Goal: Transaction & Acquisition: Purchase product/service

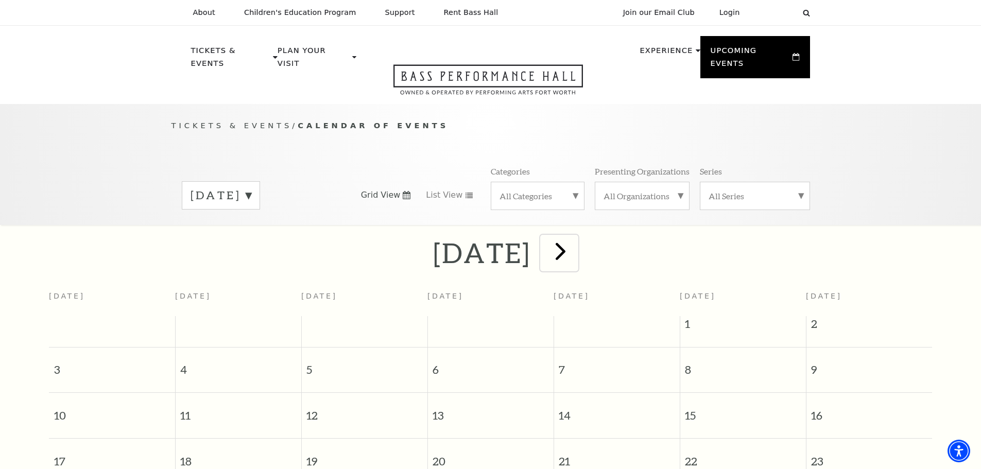
click at [575, 238] on span "next" at bounding box center [560, 250] width 29 height 29
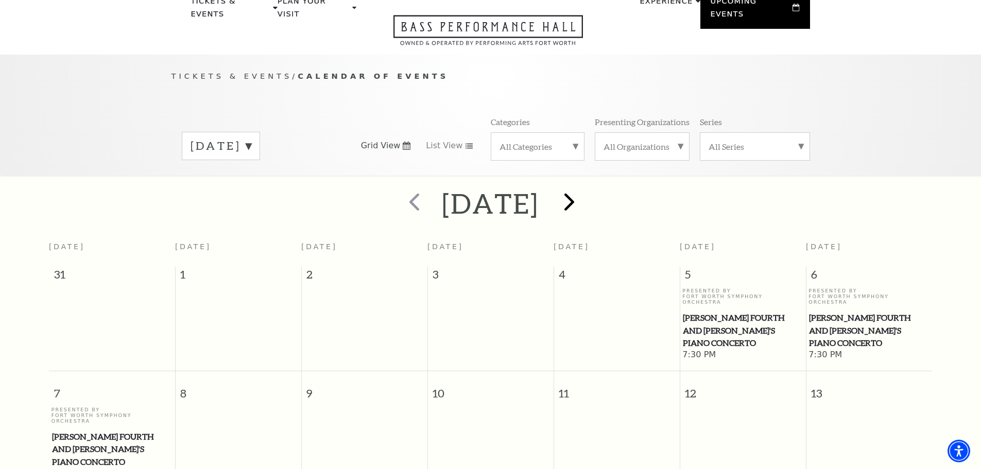
scroll to position [91, 0]
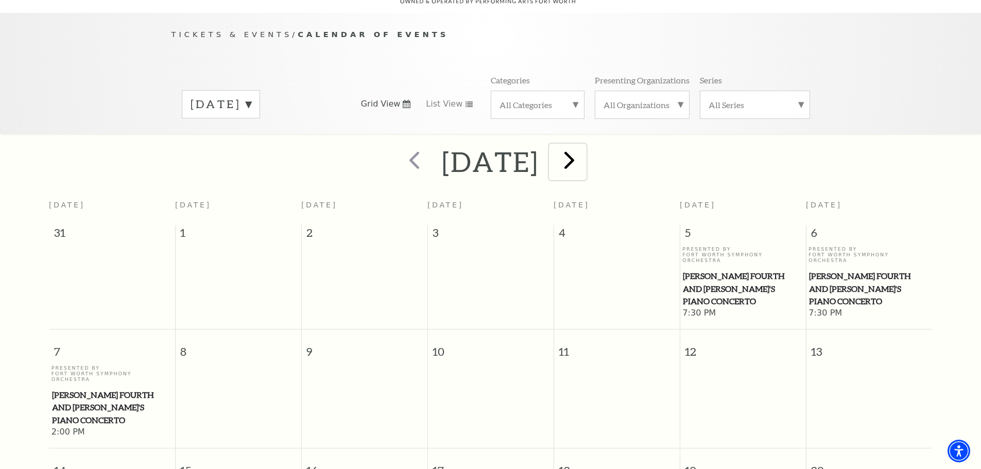
click at [584, 148] on span "next" at bounding box center [568, 159] width 29 height 29
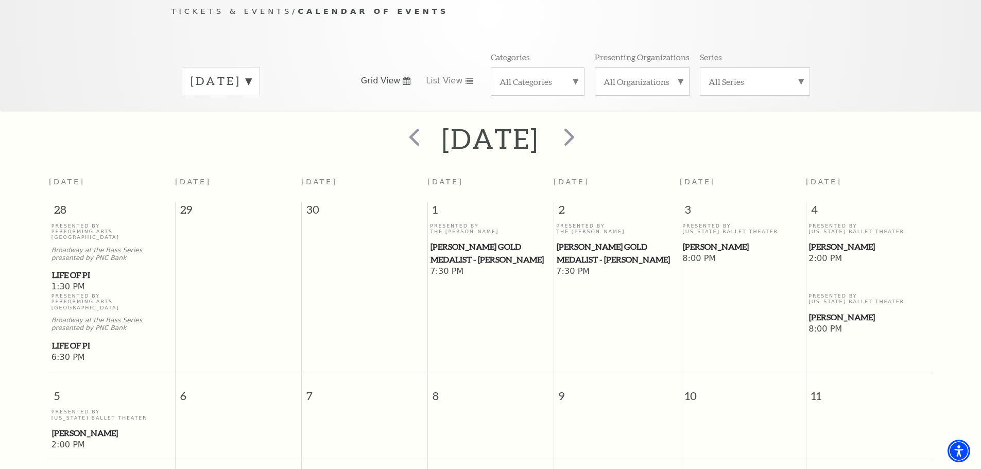
scroll to position [40, 0]
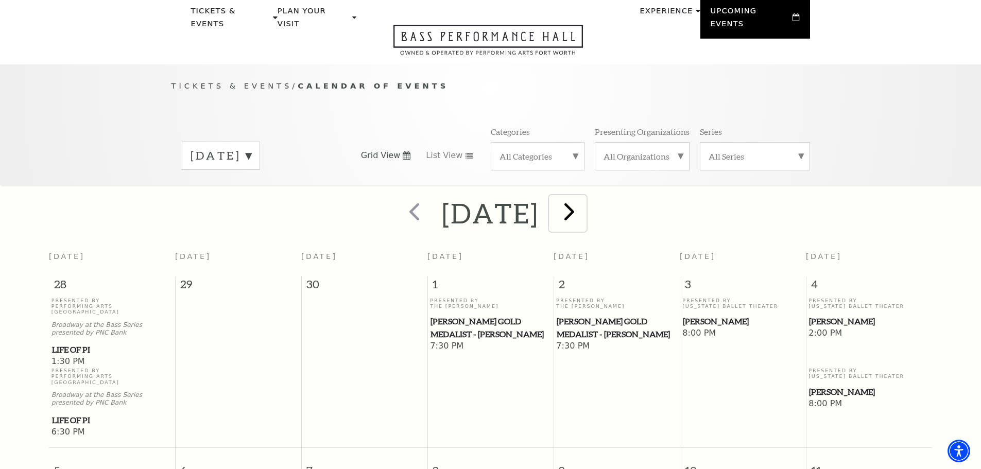
click at [584, 197] on span "next" at bounding box center [568, 211] width 29 height 29
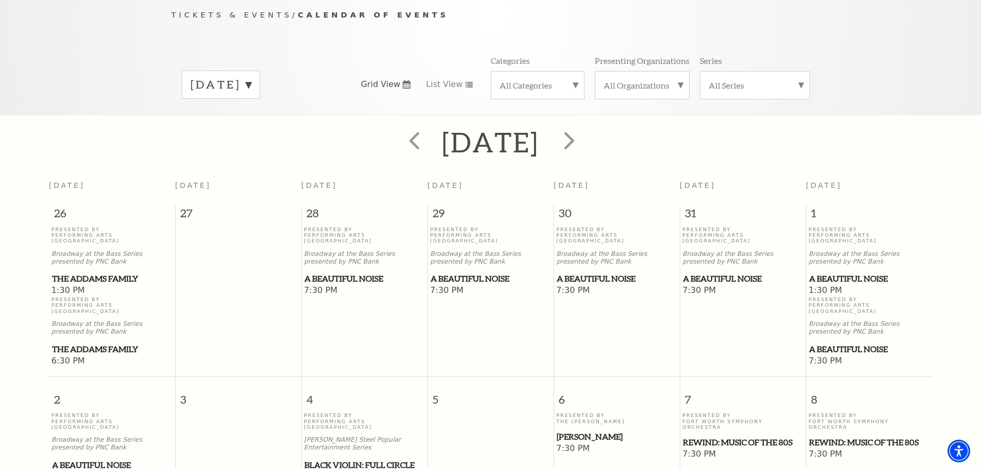
scroll to position [91, 0]
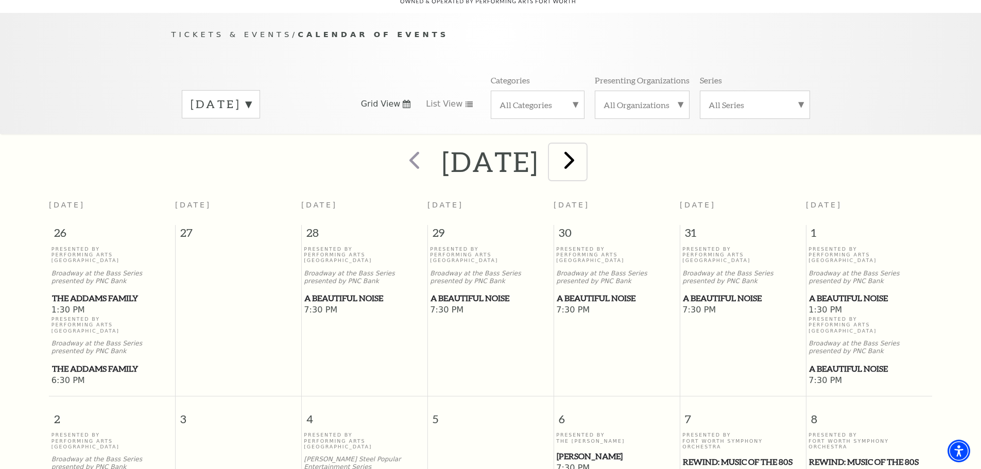
click at [584, 149] on span "next" at bounding box center [568, 159] width 29 height 29
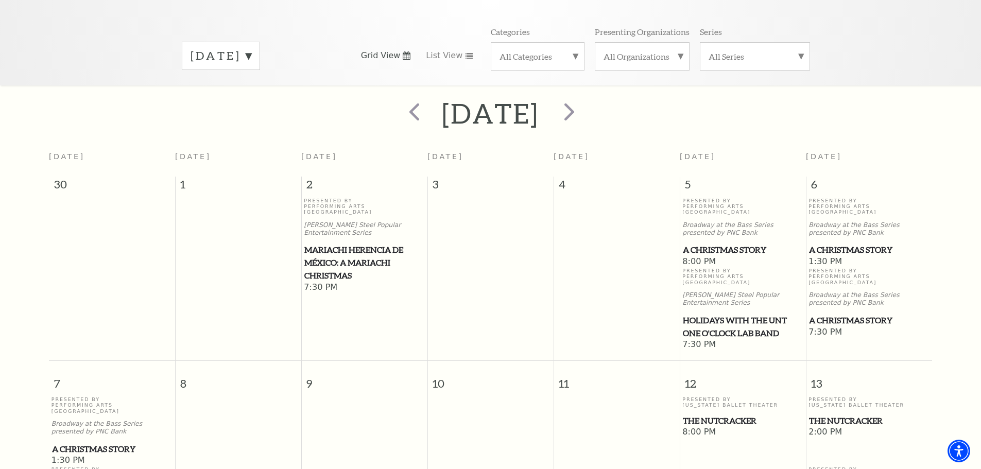
scroll to position [0, 0]
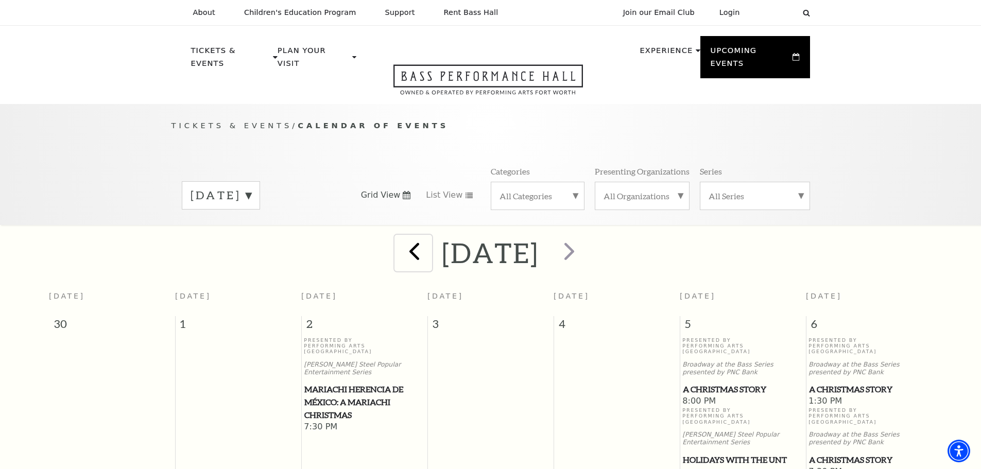
click at [399, 242] on span "prev" at bounding box center [413, 250] width 29 height 29
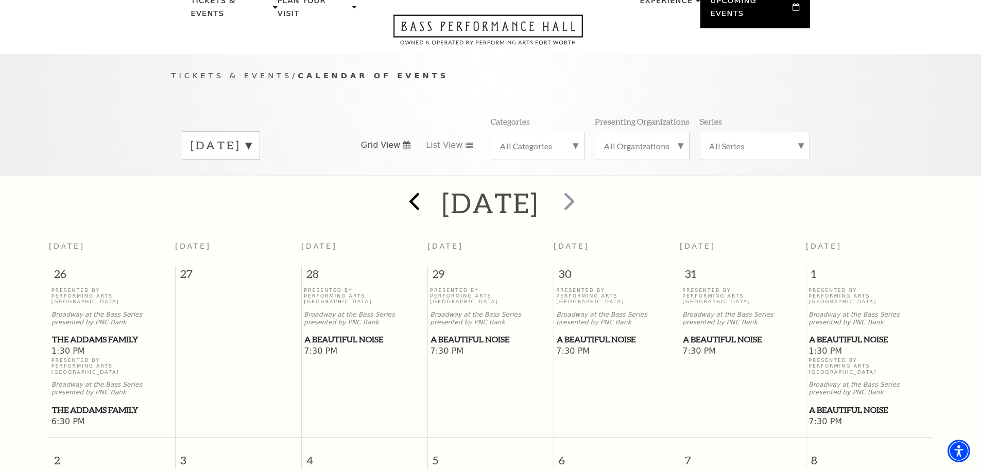
scroll to position [91, 0]
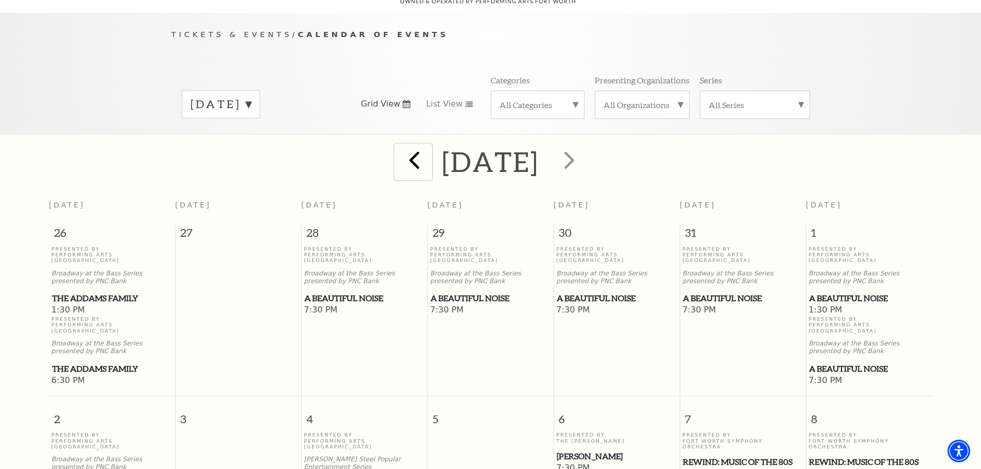
click at [399, 147] on span "prev" at bounding box center [413, 159] width 29 height 29
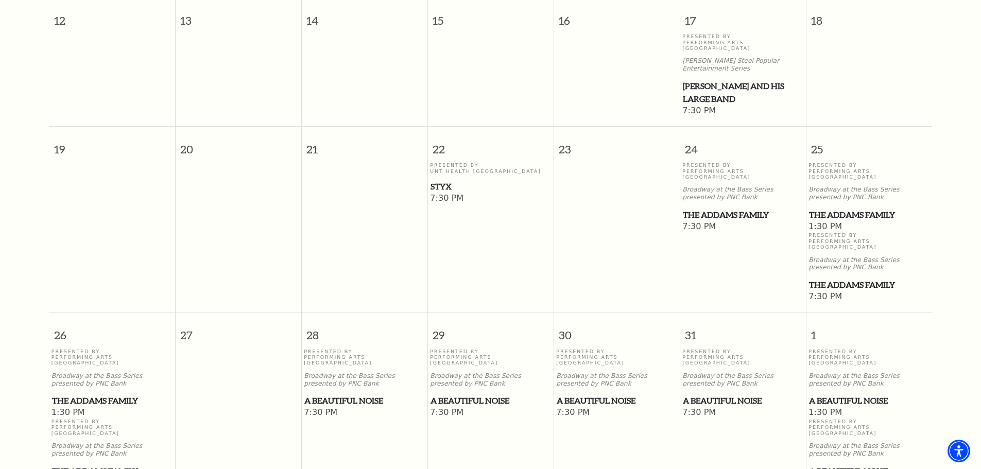
scroll to position [606, 0]
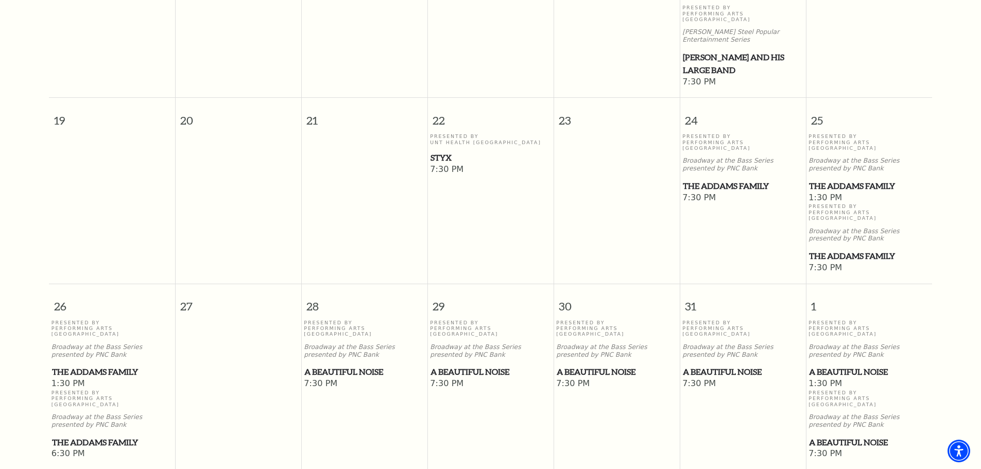
click at [744, 180] on span "The Addams Family" at bounding box center [743, 186] width 120 height 13
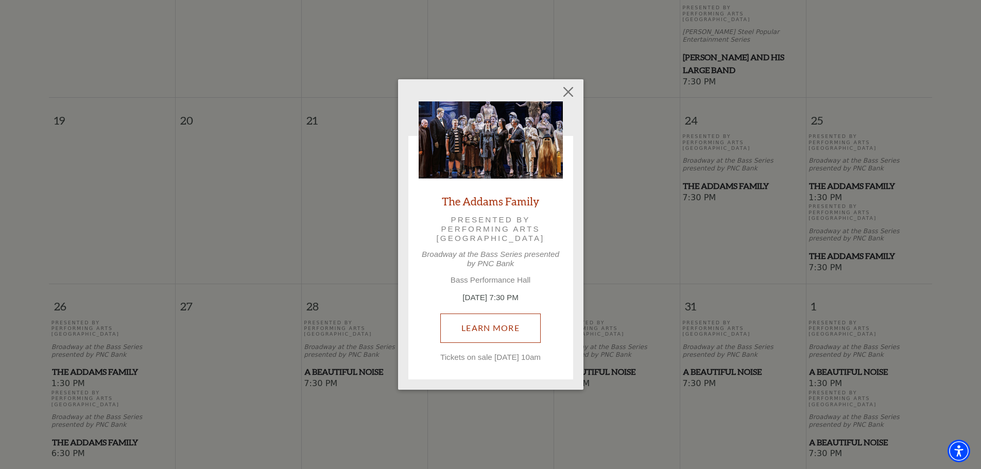
click at [513, 323] on link "Learn More" at bounding box center [490, 327] width 100 height 29
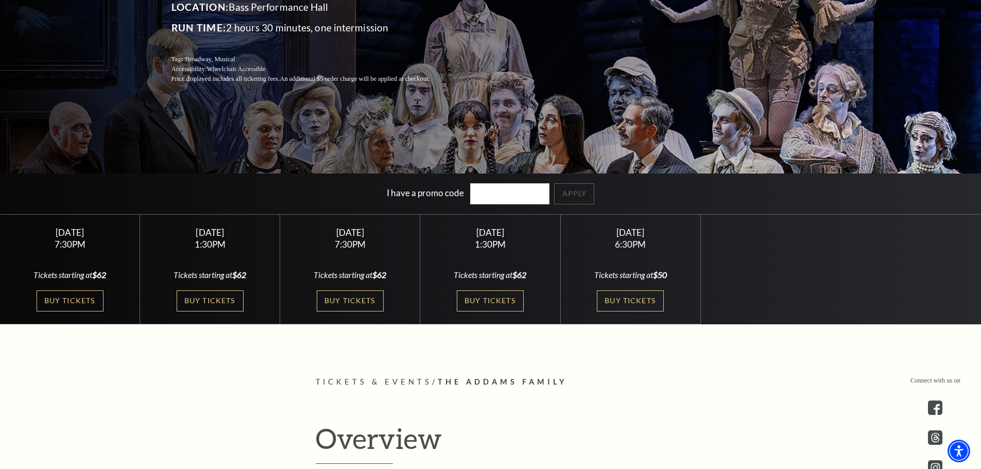
scroll to position [206, 0]
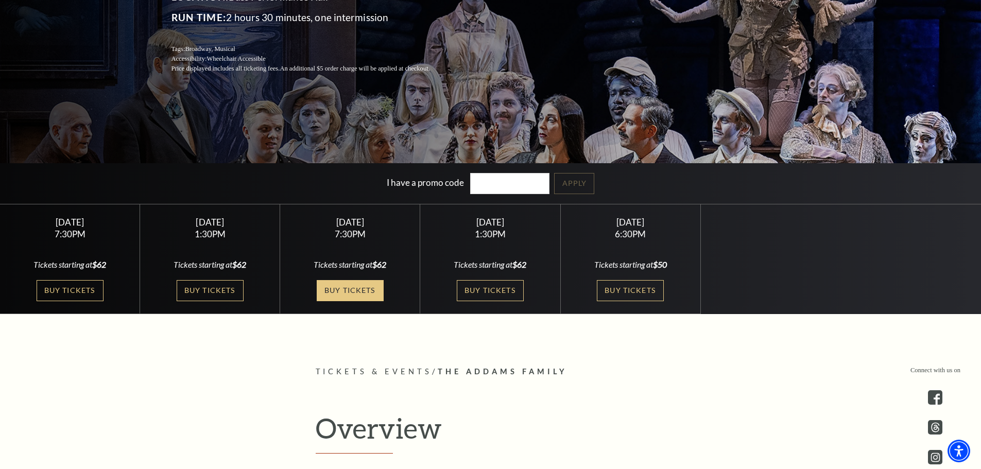
click at [354, 289] on link "Buy Tickets" at bounding box center [350, 290] width 67 height 21
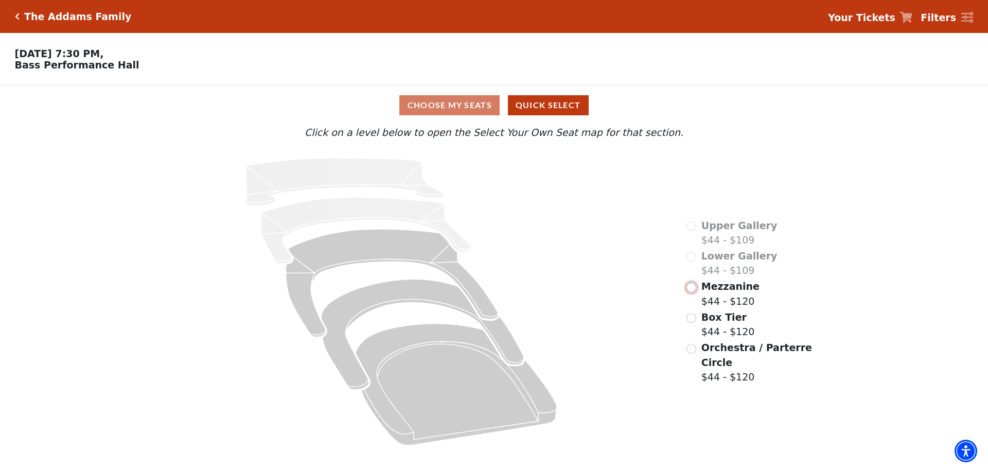
click at [691, 292] on input "Mezzanine$44 - $120\a" at bounding box center [692, 288] width 10 height 10
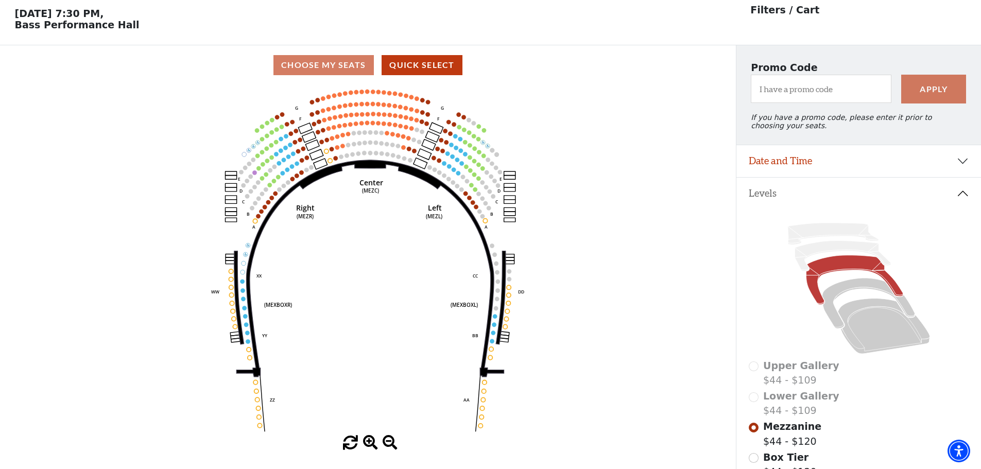
scroll to position [48, 0]
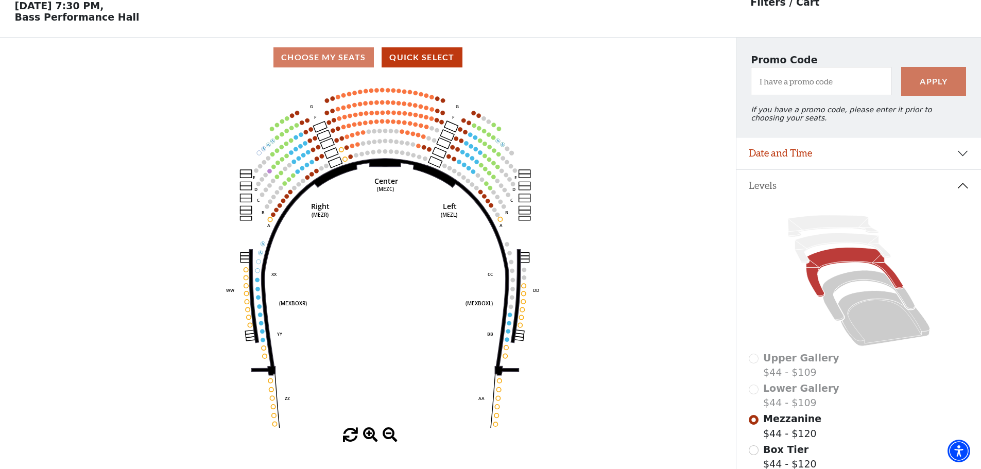
drag, startPoint x: 398, startPoint y: 331, endPoint x: 413, endPoint y: 337, distance: 16.2
click at [413, 337] on icon "Center (MEZC) Right (MEZR) Left (MEZL) (MEXBOXR) (MEXBOXL) XX WW CC DD YY BB ZZ…" at bounding box center [368, 252] width 662 height 351
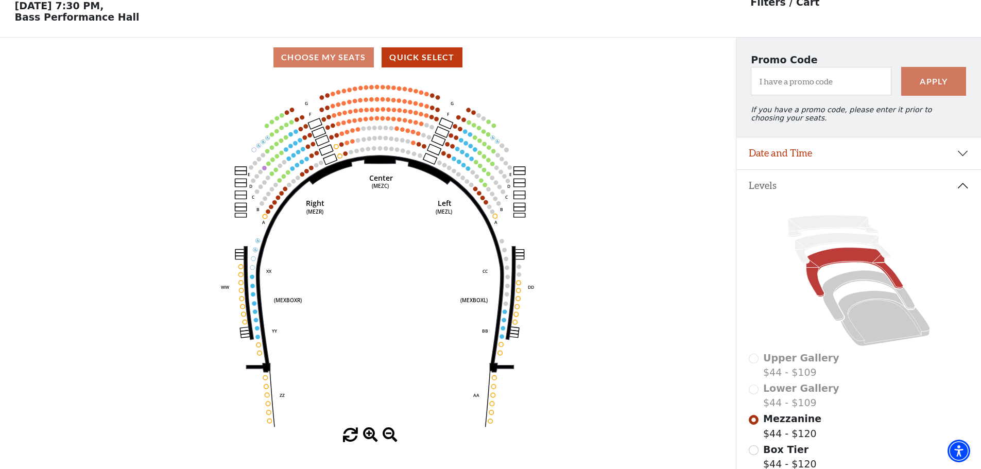
drag, startPoint x: 387, startPoint y: 363, endPoint x: 381, endPoint y: 358, distance: 7.7
click at [381, 361] on icon "Center (MEZC) Right (MEZR) Left (MEZL) (MEXBOXR) (MEXBOXL) XX WW CC DD YY BB ZZ…" at bounding box center [368, 252] width 662 height 351
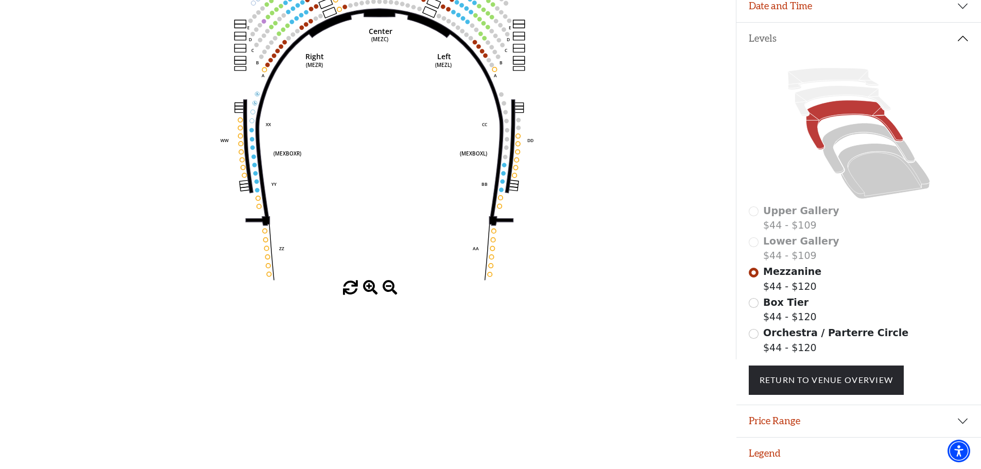
scroll to position [202, 0]
click at [388, 281] on span at bounding box center [389, 288] width 15 height 15
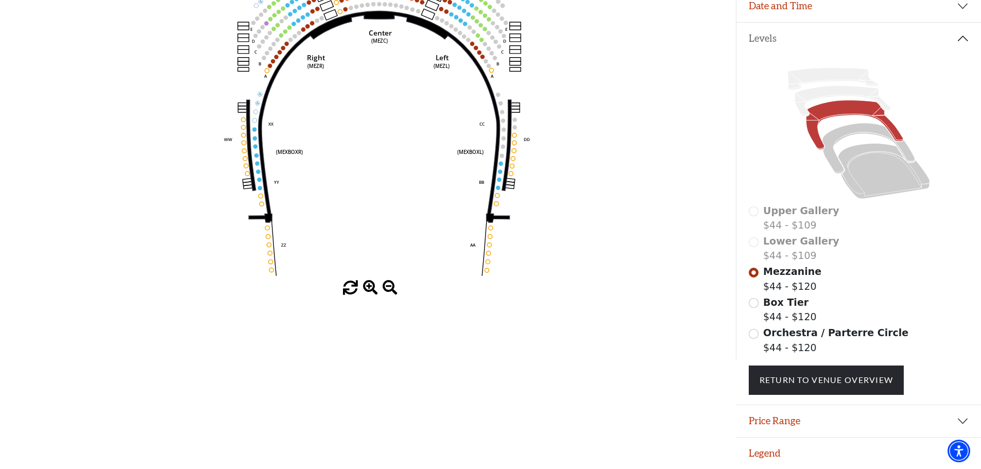
click at [388, 281] on span at bounding box center [389, 288] width 15 height 15
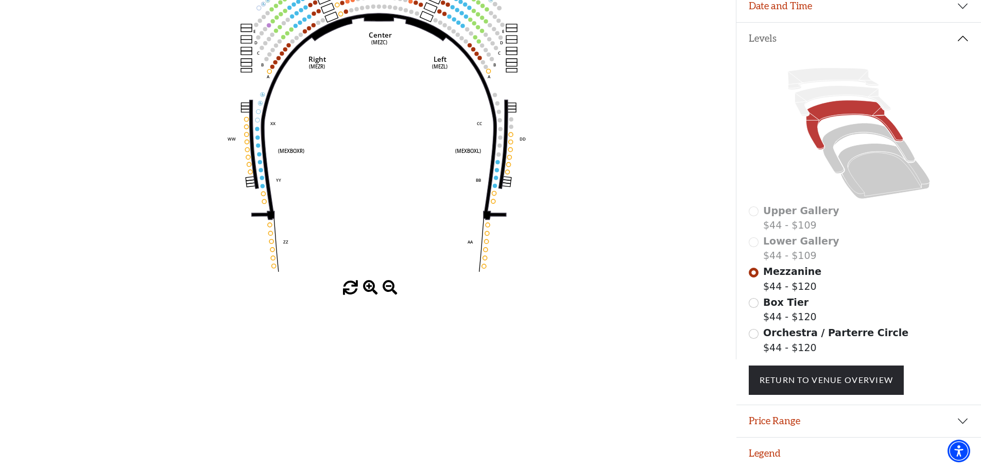
click at [388, 281] on span at bounding box center [389, 288] width 15 height 15
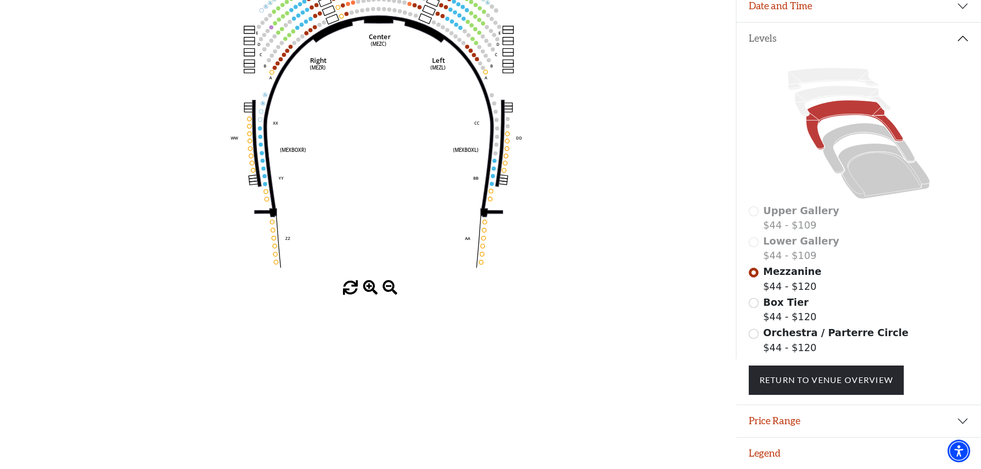
click at [388, 281] on span at bounding box center [389, 288] width 15 height 15
click at [758, 299] on div "Box Tier $44 - $120" at bounding box center [858, 309] width 220 height 29
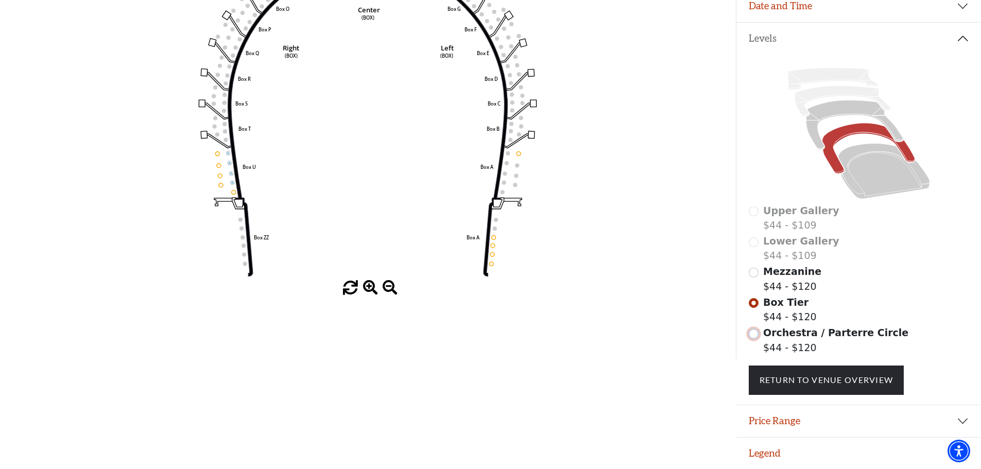
click at [753, 336] on input "Orchestra / Parterre Circle$44 - $120\a" at bounding box center [753, 334] width 10 height 10
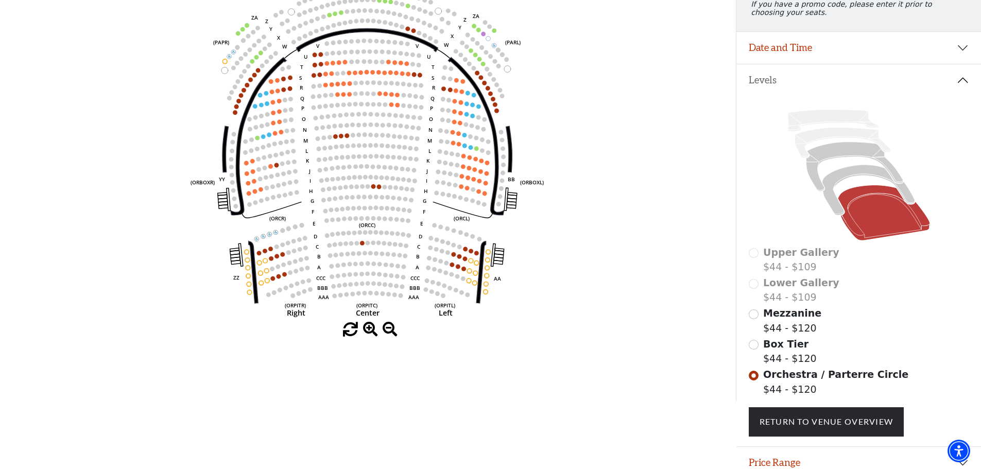
scroll to position [154, 0]
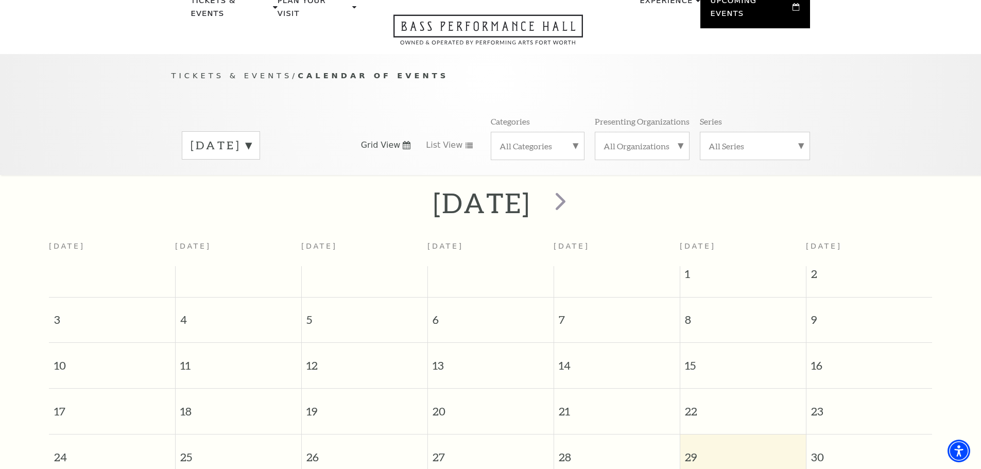
scroll to position [91, 0]
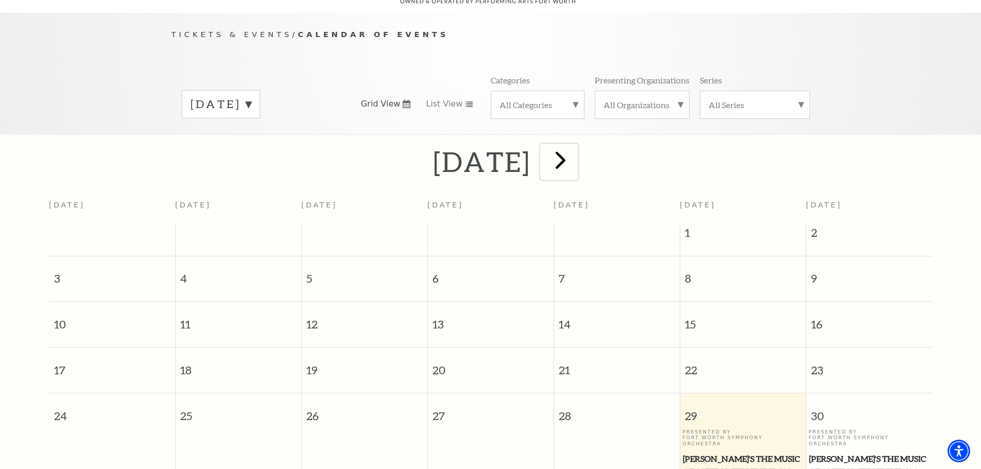
click at [575, 147] on span "next" at bounding box center [560, 159] width 29 height 29
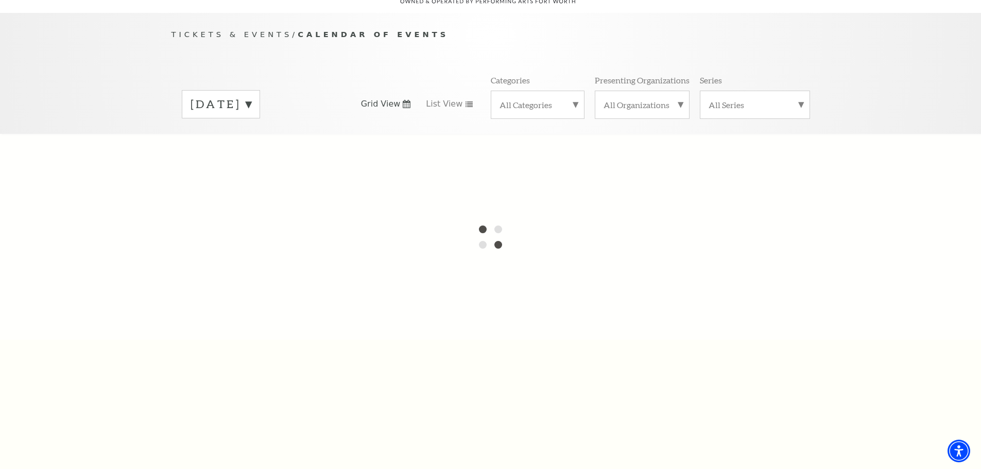
click at [251, 96] on label "[DATE]" at bounding box center [220, 104] width 61 height 16
click at [240, 179] on div at bounding box center [490, 237] width 981 height 206
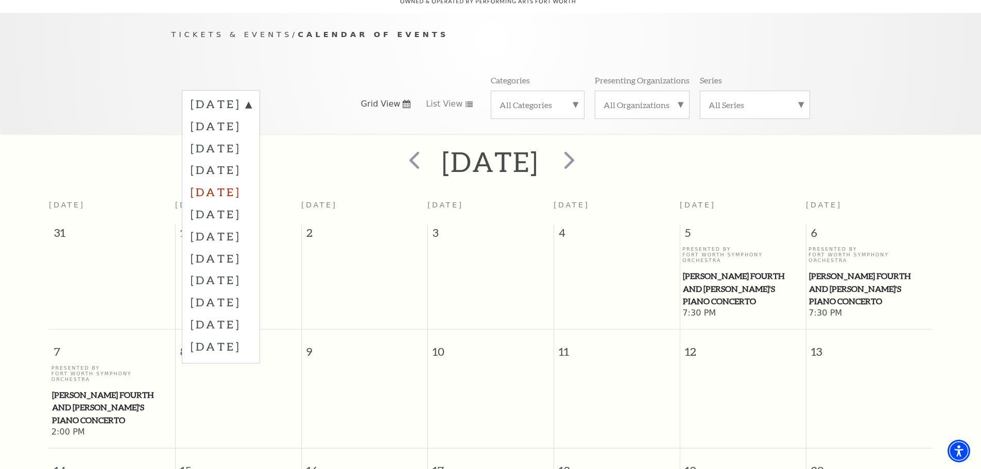
click at [250, 181] on label "[DATE]" at bounding box center [220, 192] width 61 height 22
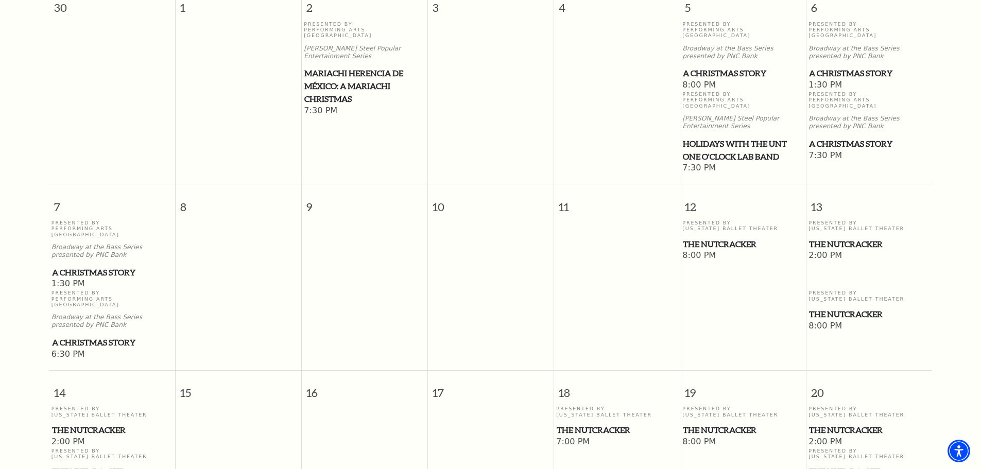
scroll to position [348, 0]
